Goal: Task Accomplishment & Management: Use online tool/utility

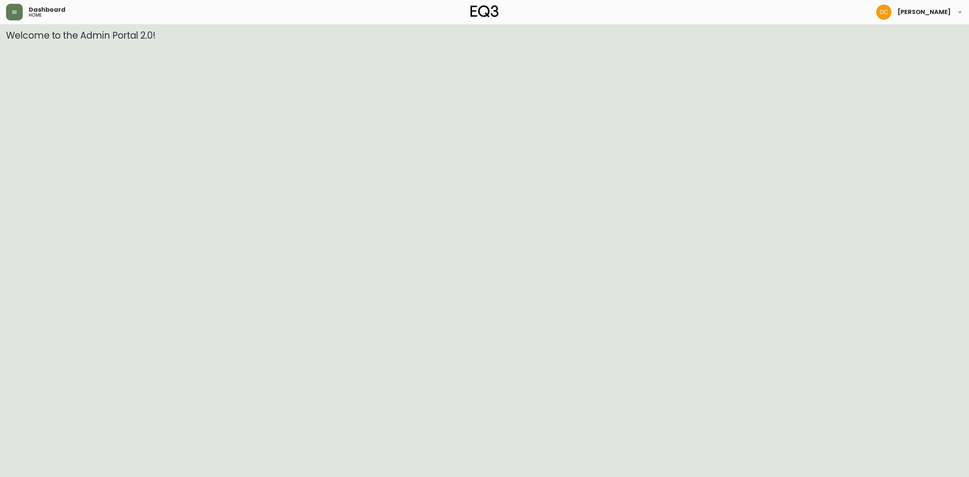
click at [2, 6] on header "Dashboard home [PERSON_NAME]" at bounding box center [484, 12] width 969 height 24
click at [6, 9] on button "button" at bounding box center [14, 12] width 17 height 17
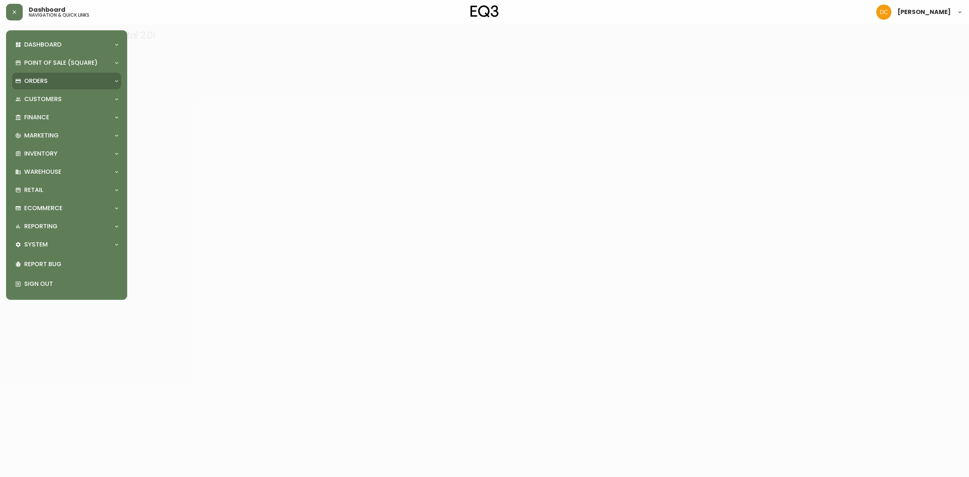
click at [49, 83] on div "Orders" at bounding box center [62, 81] width 95 height 8
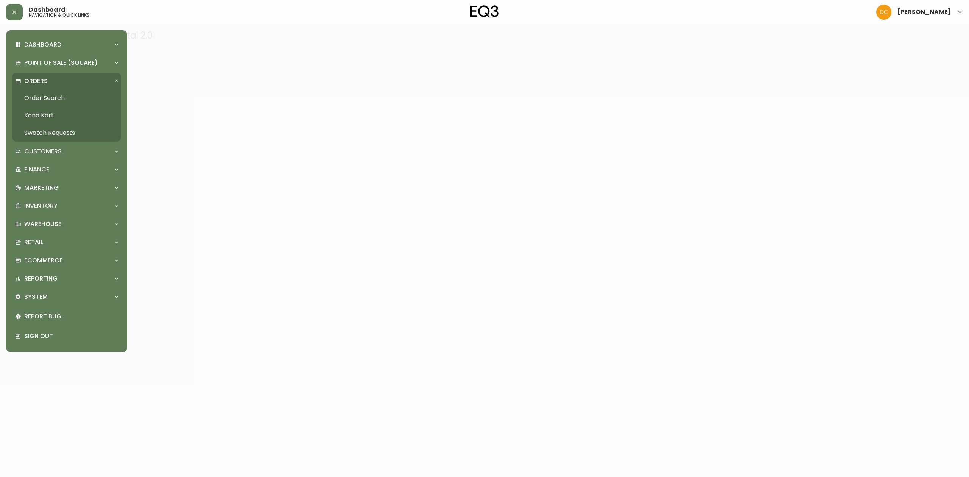
click at [49, 97] on link "Order Search" at bounding box center [66, 97] width 109 height 17
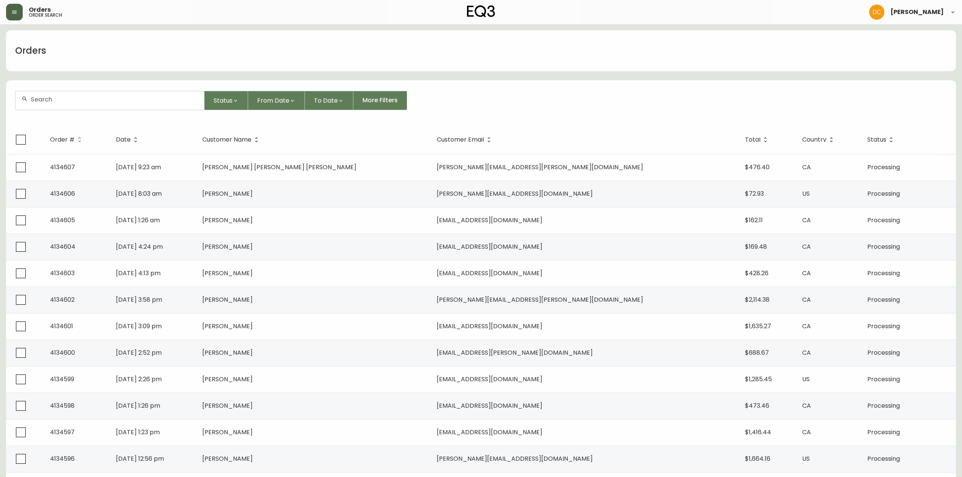
click at [17, 13] on icon "button" at bounding box center [14, 12] width 5 height 3
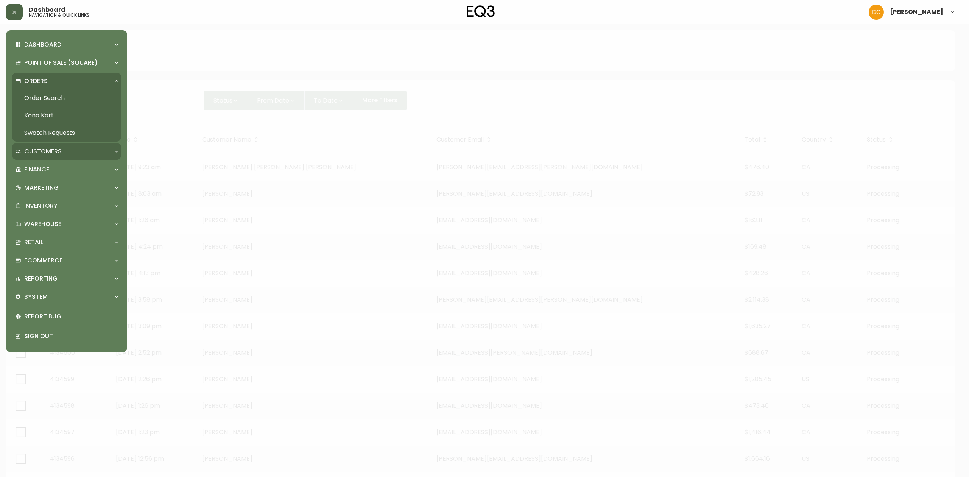
click at [73, 150] on div "Customers" at bounding box center [62, 151] width 95 height 8
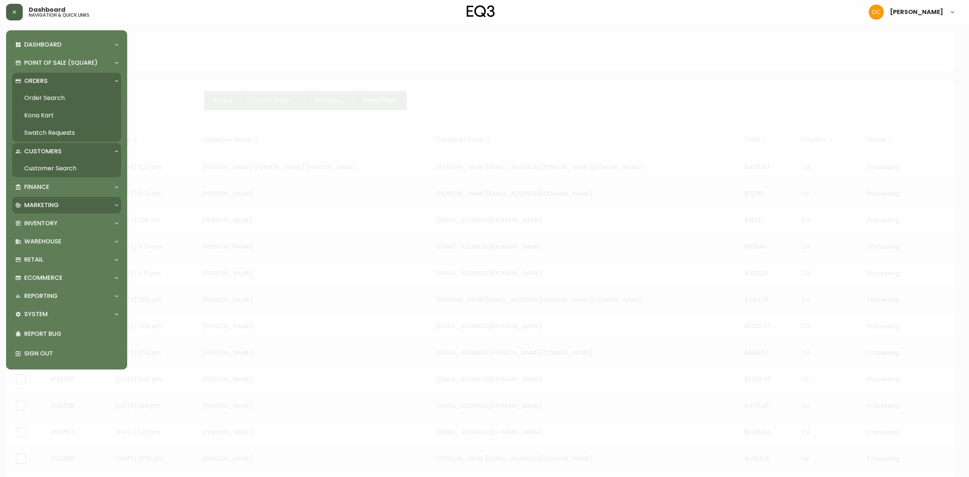
click at [63, 206] on div "Marketing" at bounding box center [62, 205] width 95 height 8
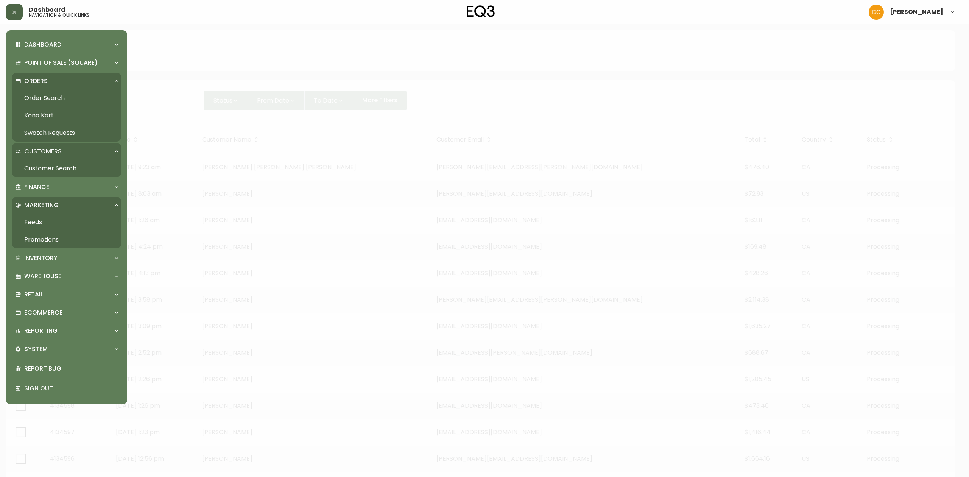
click at [65, 229] on link "Feeds" at bounding box center [66, 222] width 109 height 17
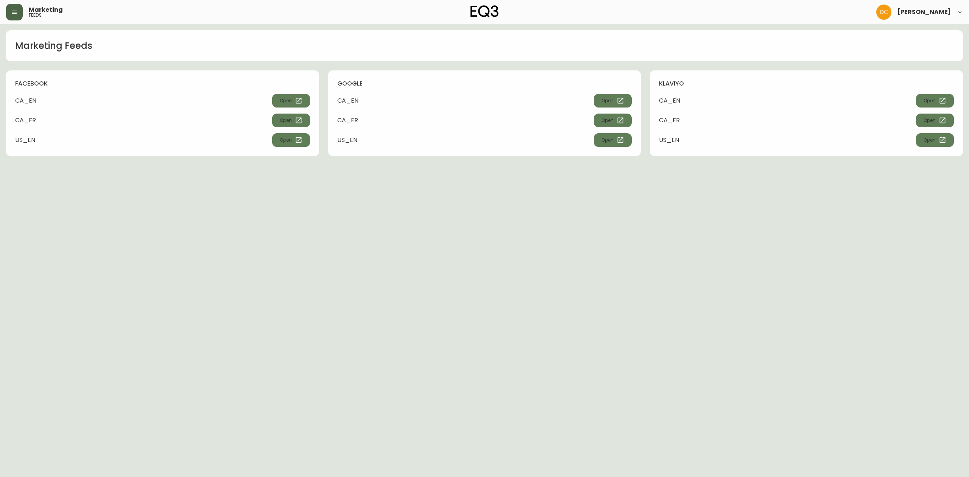
click at [18, 13] on button "button" at bounding box center [14, 12] width 17 height 17
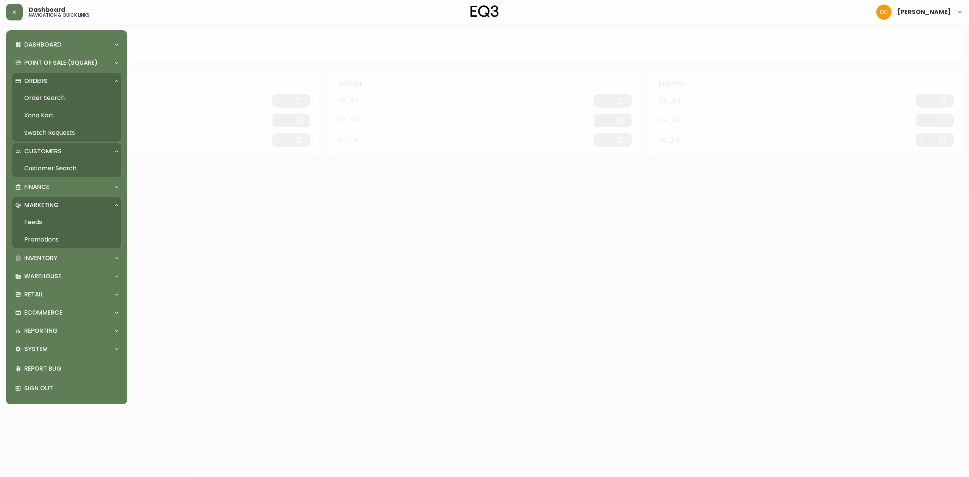
click at [69, 242] on link "Promotions" at bounding box center [66, 239] width 109 height 17
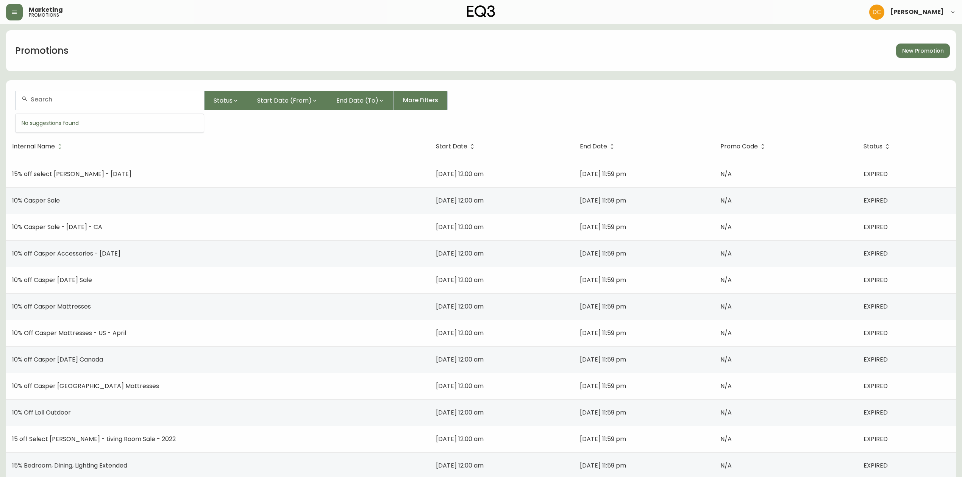
click at [157, 101] on input "text" at bounding box center [114, 99] width 167 height 7
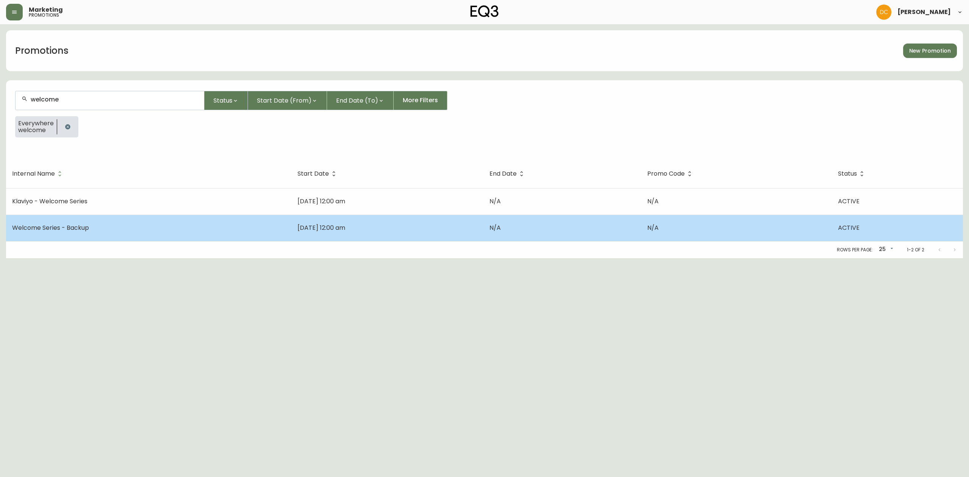
type input "welcome"
click at [161, 223] on td "Welcome Series - Backup" at bounding box center [148, 228] width 285 height 26
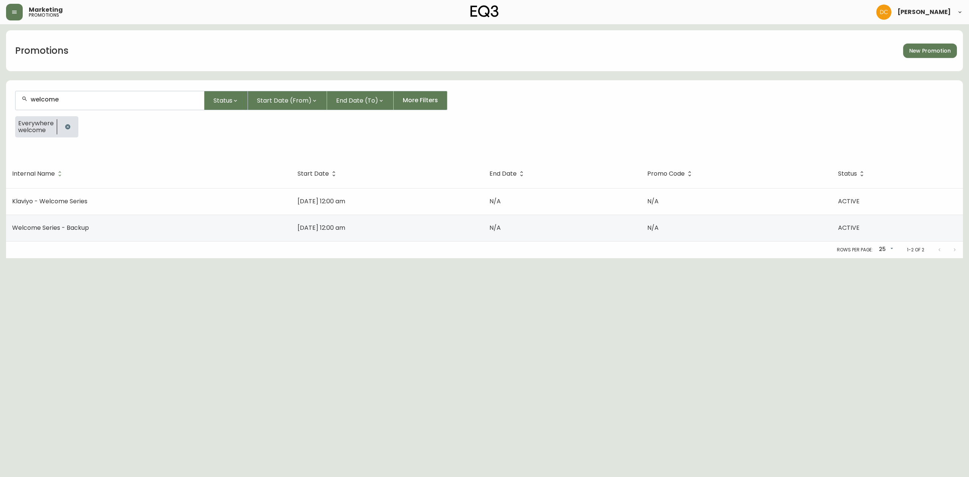
select select "MULTI_CODE"
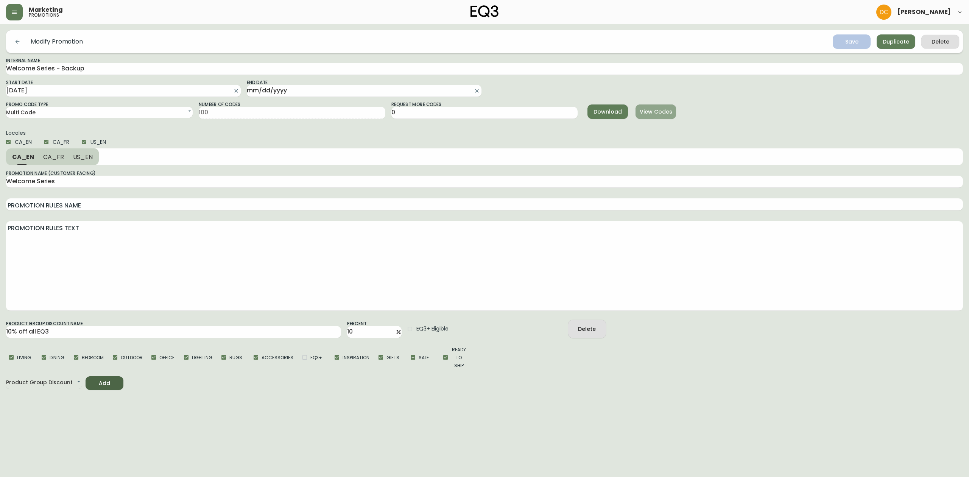
click at [656, 112] on span "View Codes" at bounding box center [656, 111] width 28 height 9
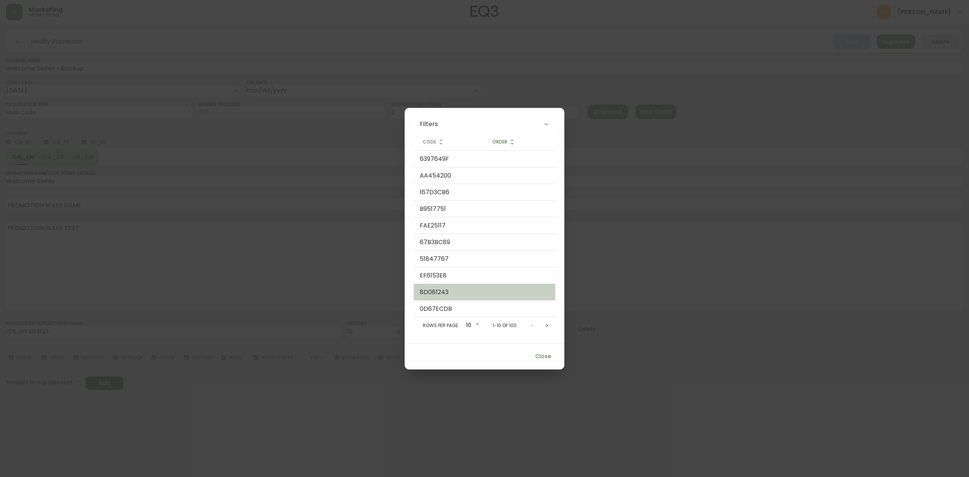
click at [438, 293] on td "8D081243" at bounding box center [449, 292] width 70 height 17
copy td "8D081243"
click at [542, 356] on span "Close" at bounding box center [543, 356] width 18 height 9
